Goal: Task Accomplishment & Management: Manage account settings

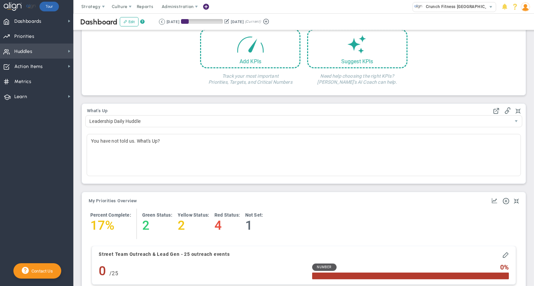
scroll to position [24, 0]
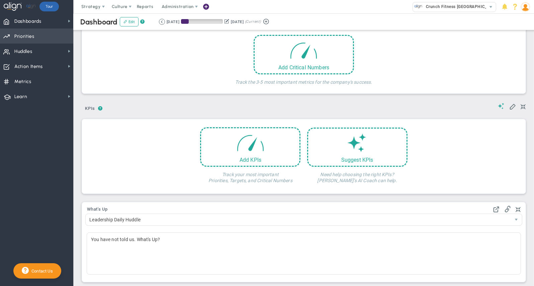
click at [39, 38] on span "Priorities OKR Tree Priorities OKRs" at bounding box center [36, 35] width 73 height 15
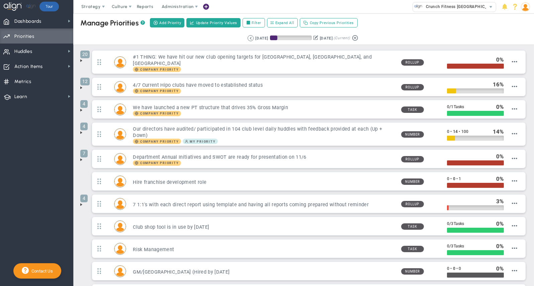
click at [524, 5] on img at bounding box center [525, 6] width 9 height 9
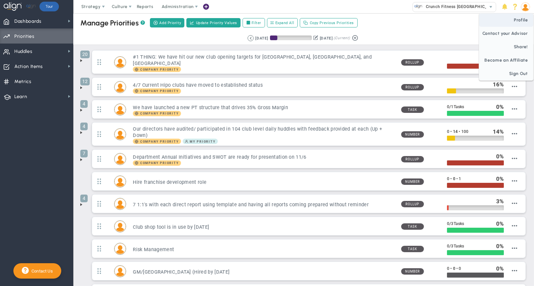
click at [522, 20] on span "Profile" at bounding box center [506, 19] width 54 height 13
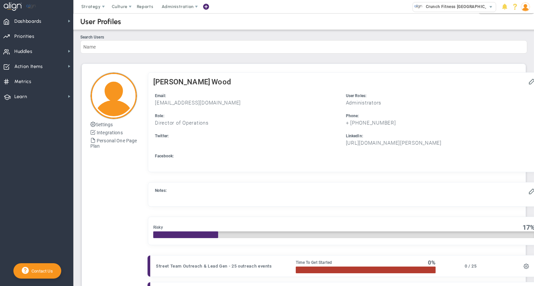
checkbox input "true"
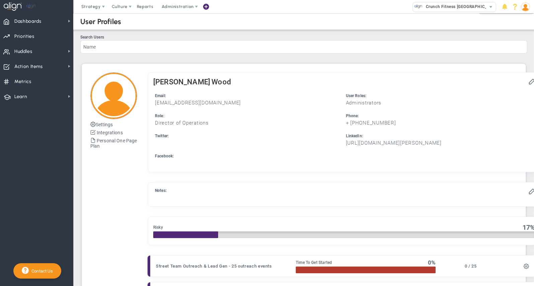
checkbox input "true"
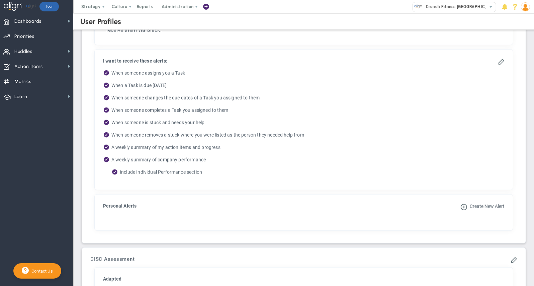
scroll to position [532, 0]
